Goal: Information Seeking & Learning: Learn about a topic

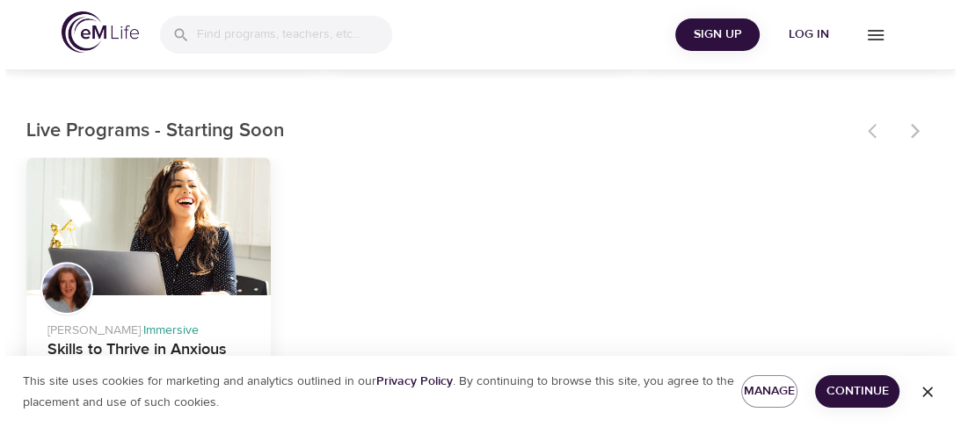
scroll to position [450, 0]
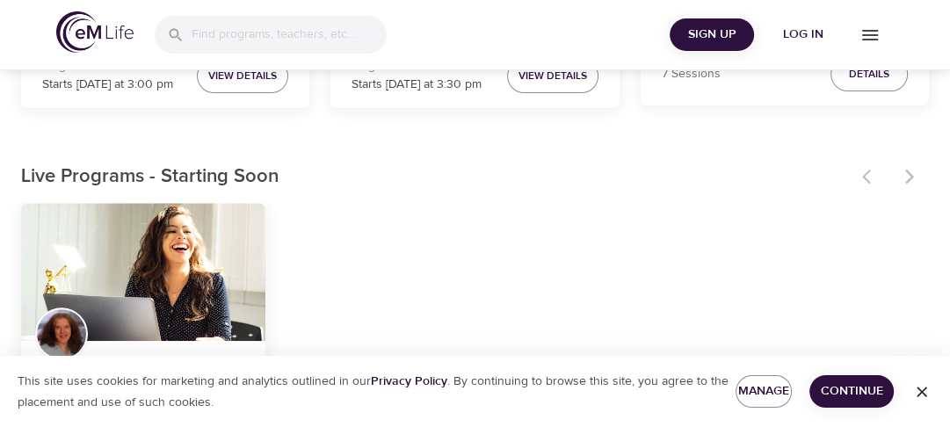
click at [797, 35] on span "Log in" at bounding box center [803, 35] width 70 height 22
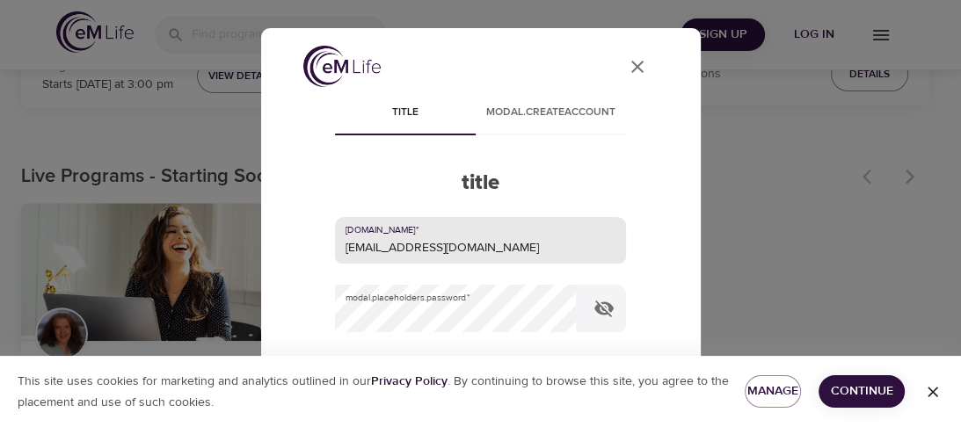
click at [438, 247] on input "pxhong@cvty.com" at bounding box center [480, 240] width 291 height 47
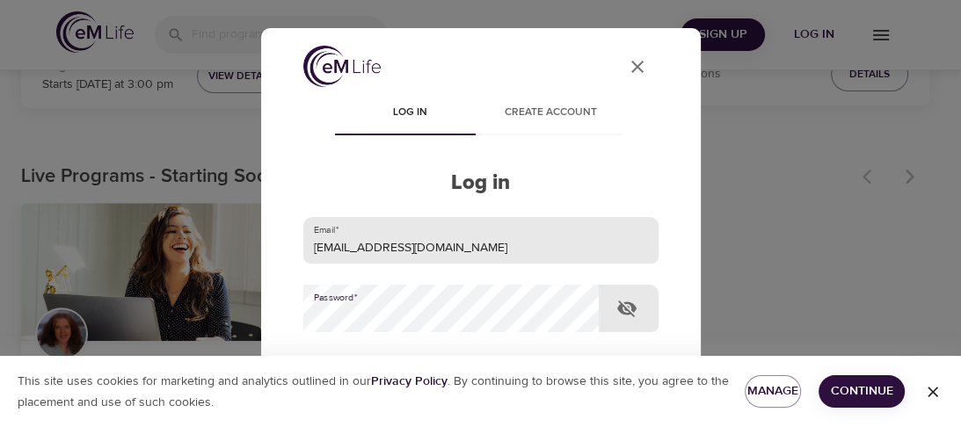
click at [534, 238] on input "pxhong@cvty.com" at bounding box center [480, 240] width 355 height 47
click at [416, 247] on input "pxhong@cvty.com" at bounding box center [480, 240] width 355 height 47
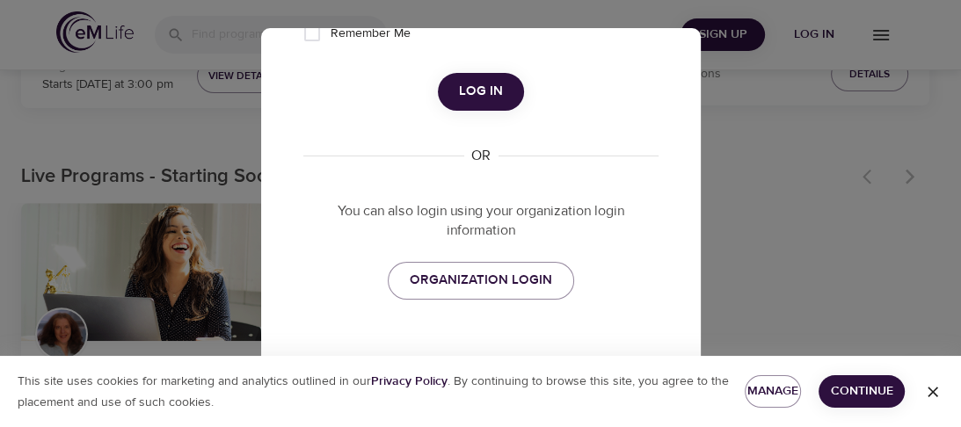
scroll to position [424, 0]
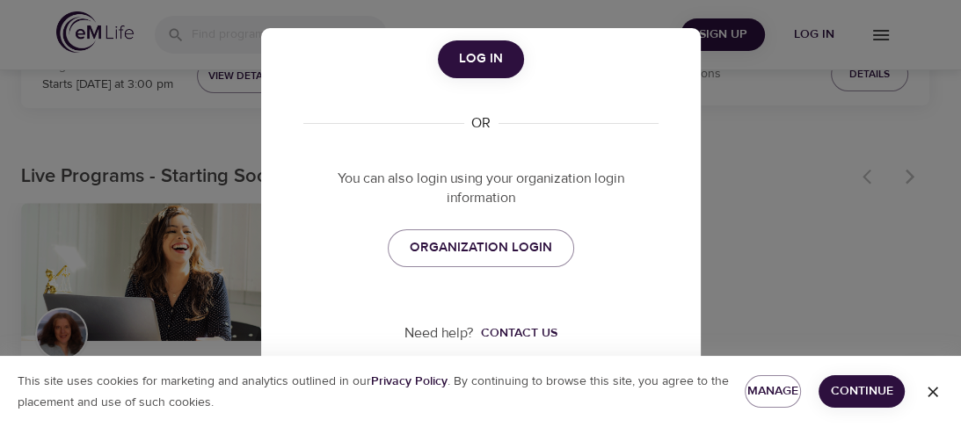
click at [481, 58] on span "Log in" at bounding box center [481, 58] width 44 height 23
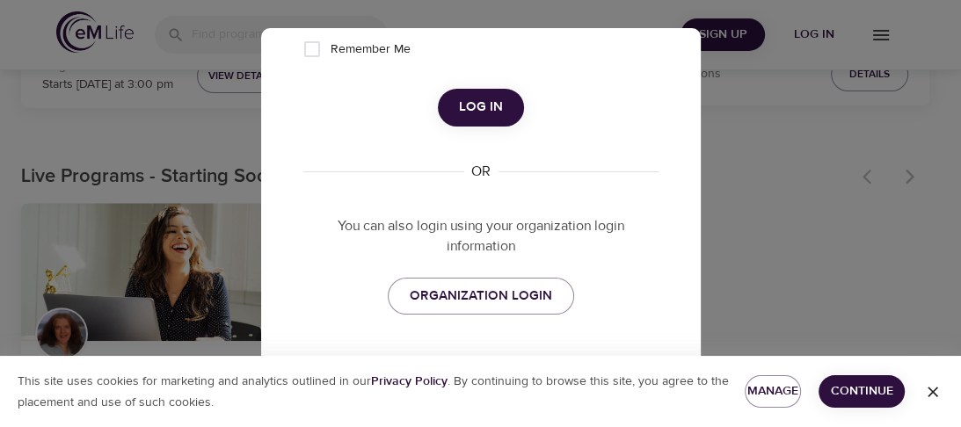
scroll to position [471, 0]
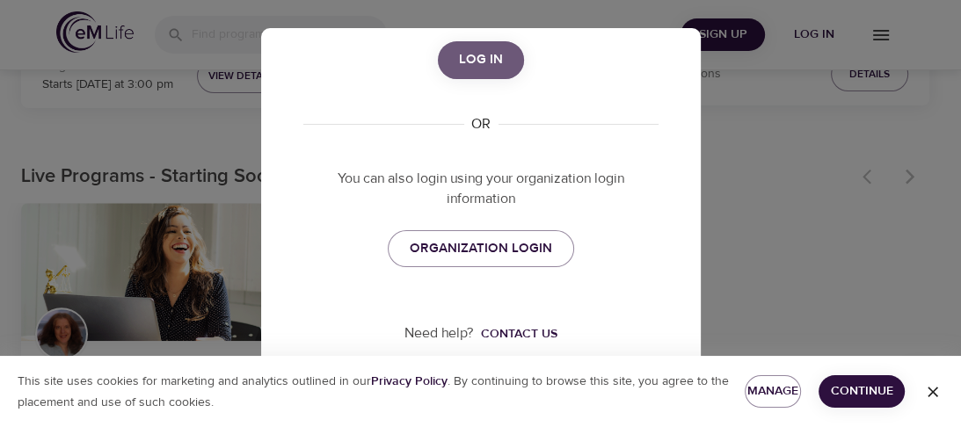
click at [469, 58] on span "Log in" at bounding box center [481, 59] width 44 height 23
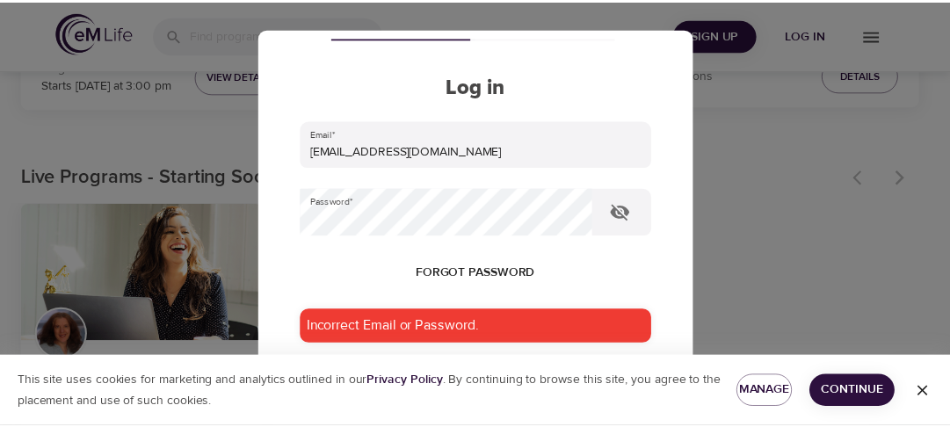
scroll to position [59, 0]
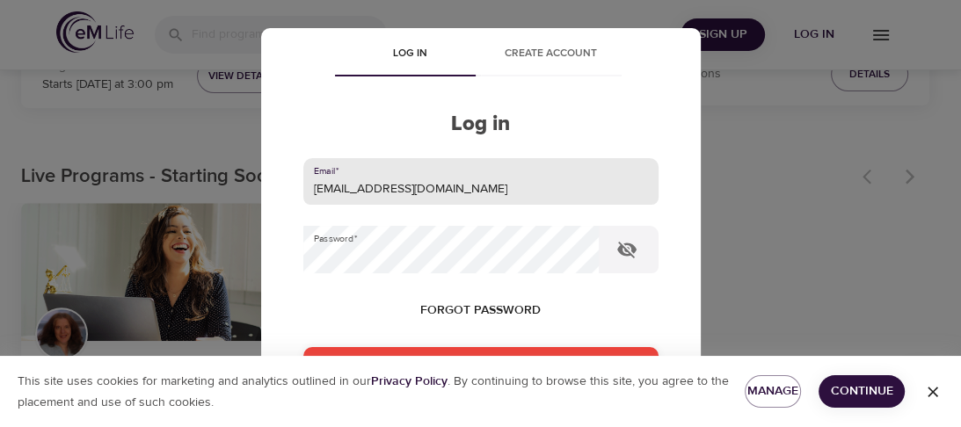
click at [411, 186] on input "pxhong@cvty.com" at bounding box center [480, 181] width 355 height 47
type input "pamhong@msn.com"
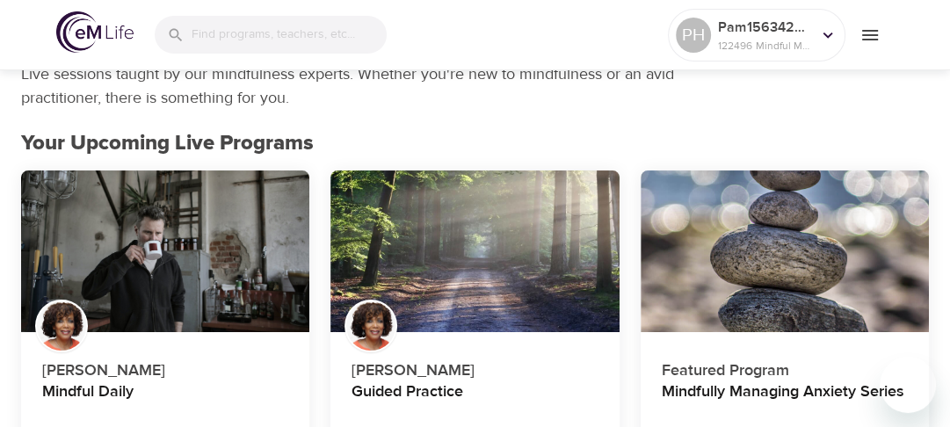
scroll to position [0, 0]
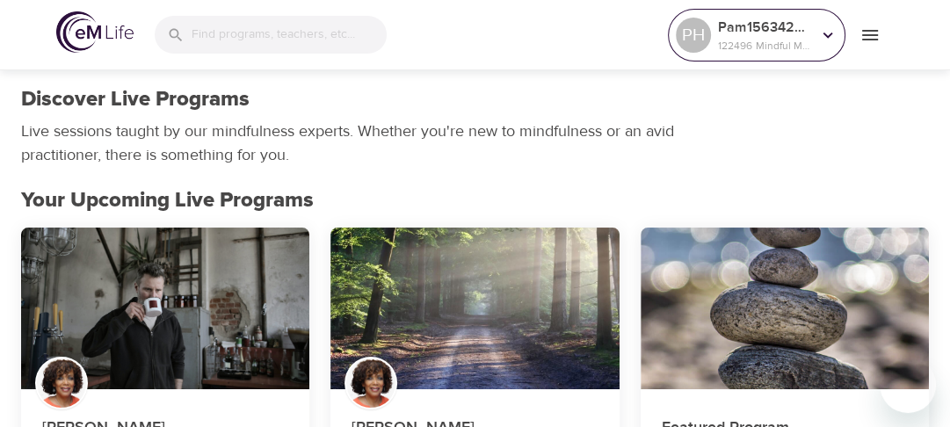
click at [826, 35] on icon at bounding box center [829, 35] width 10 height 6
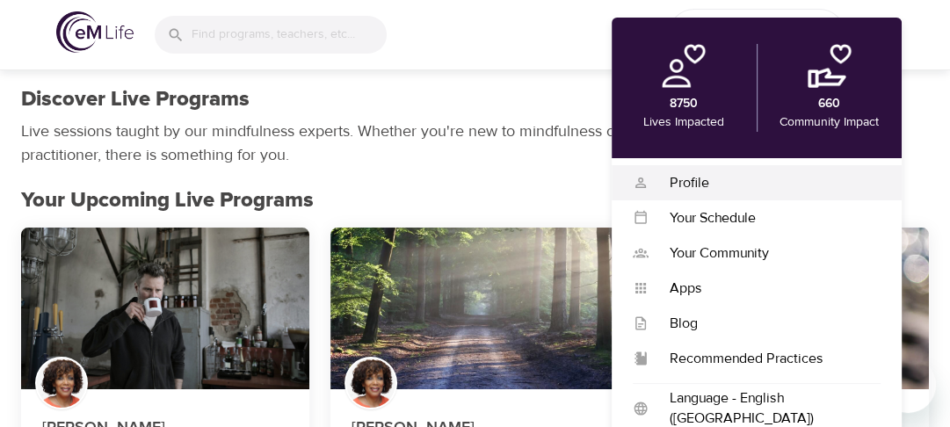
click at [678, 186] on div "Profile" at bounding box center [765, 183] width 232 height 20
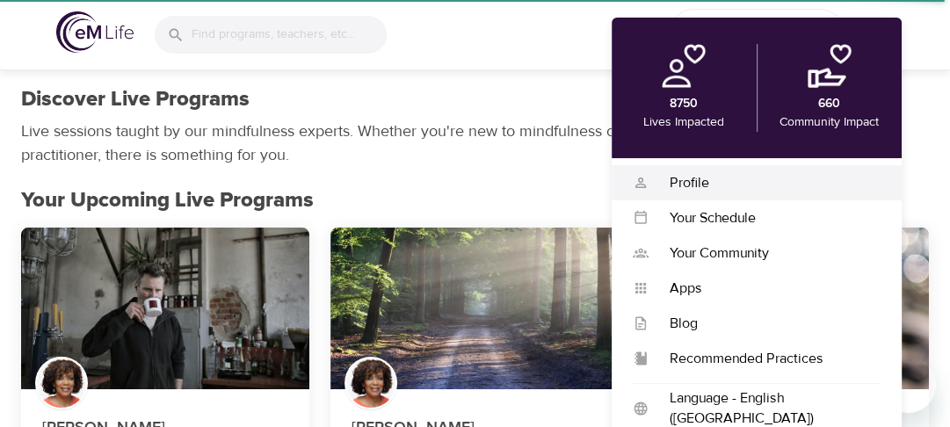
click at [701, 187] on div "Profile" at bounding box center [765, 183] width 232 height 20
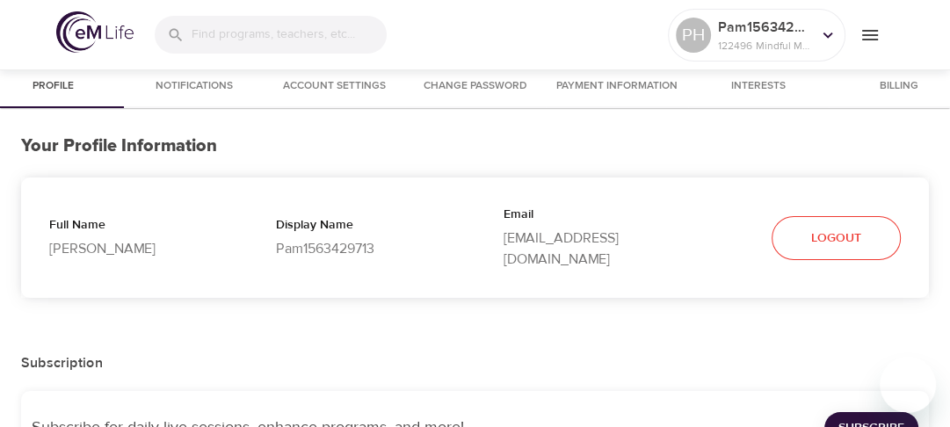
select select "10"
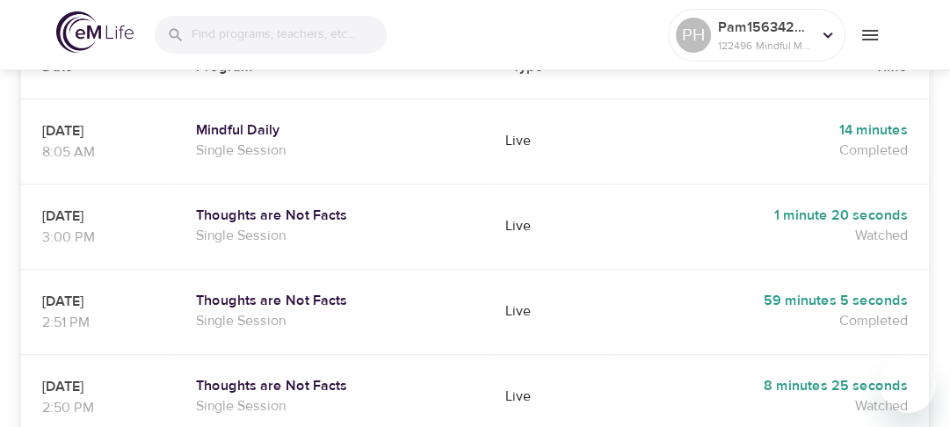
scroll to position [525, 0]
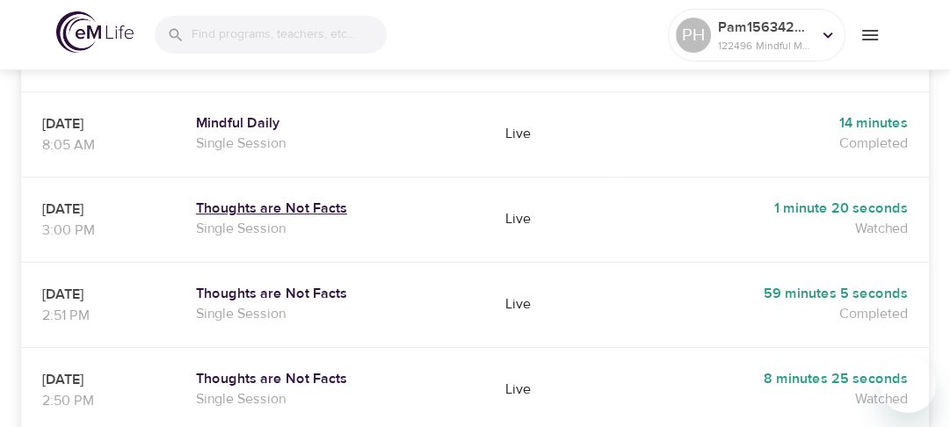
click at [366, 200] on h5 "Thoughts are Not Facts" at bounding box center [333, 209] width 274 height 18
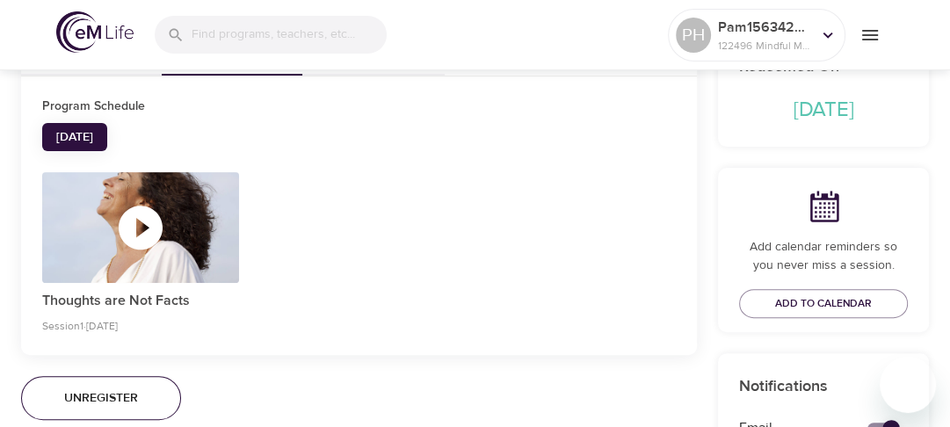
scroll to position [450, 0]
